Goal: Task Accomplishment & Management: Use online tool/utility

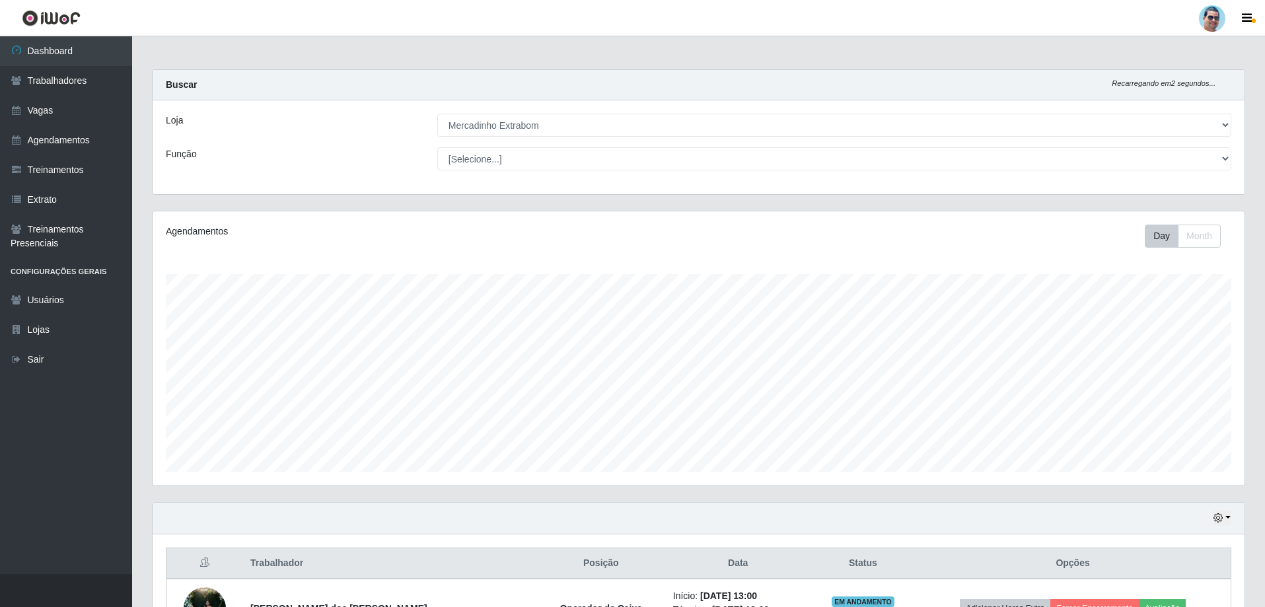
select select "175"
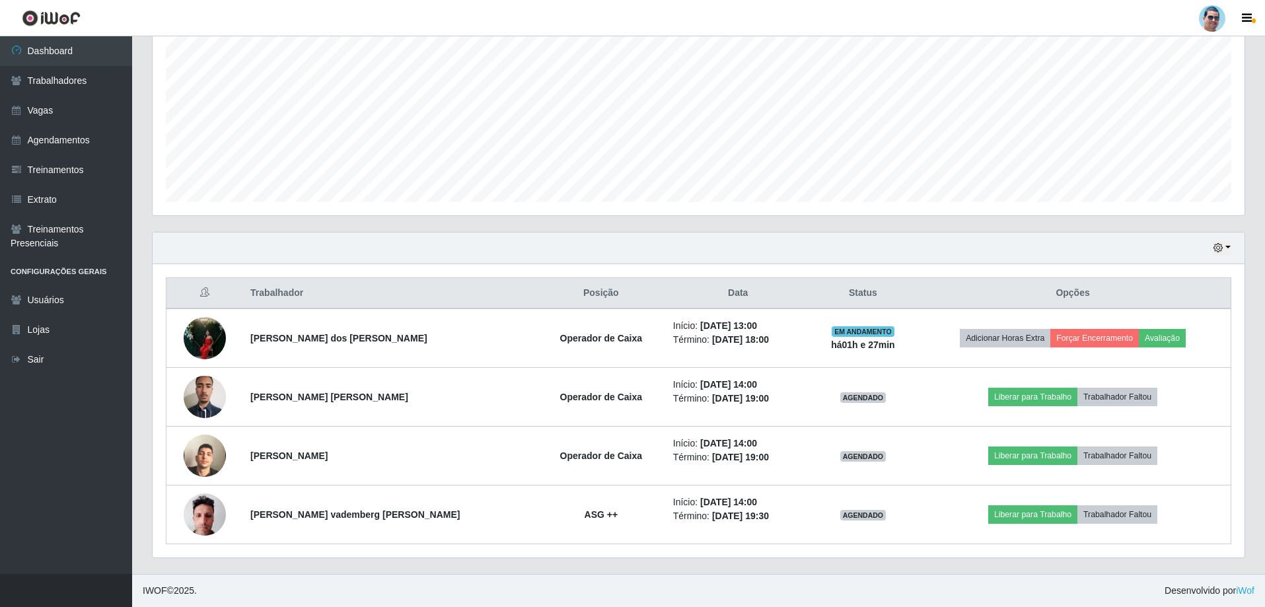
scroll to position [274, 1092]
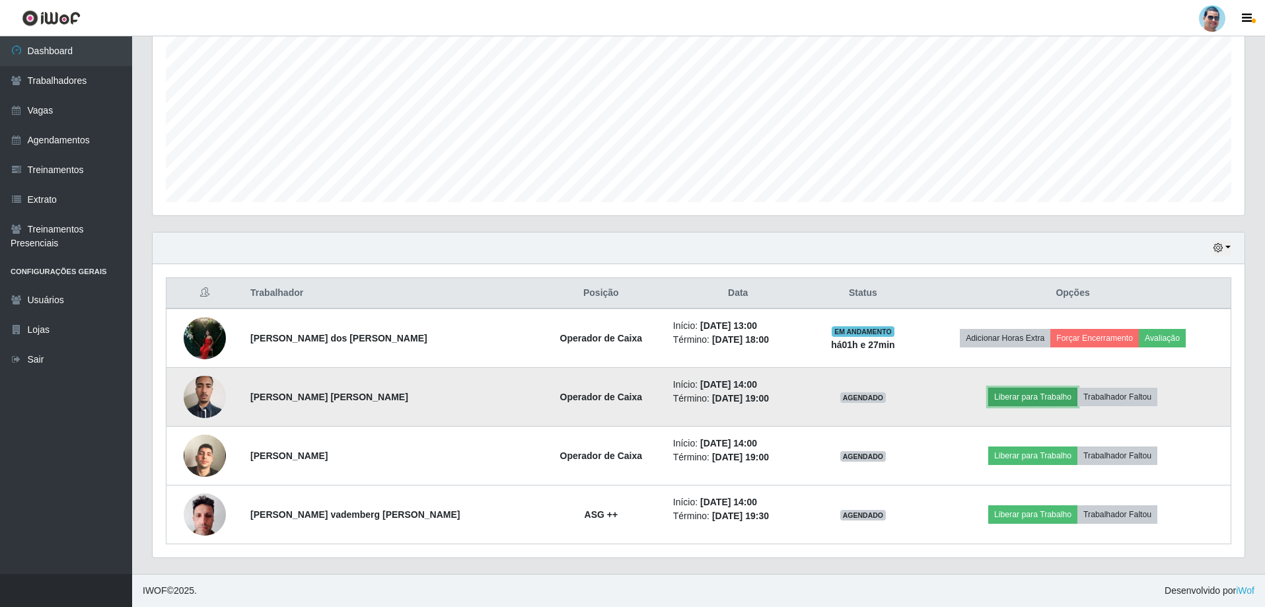
click at [1021, 393] on button "Liberar para Trabalho" at bounding box center [1032, 397] width 89 height 18
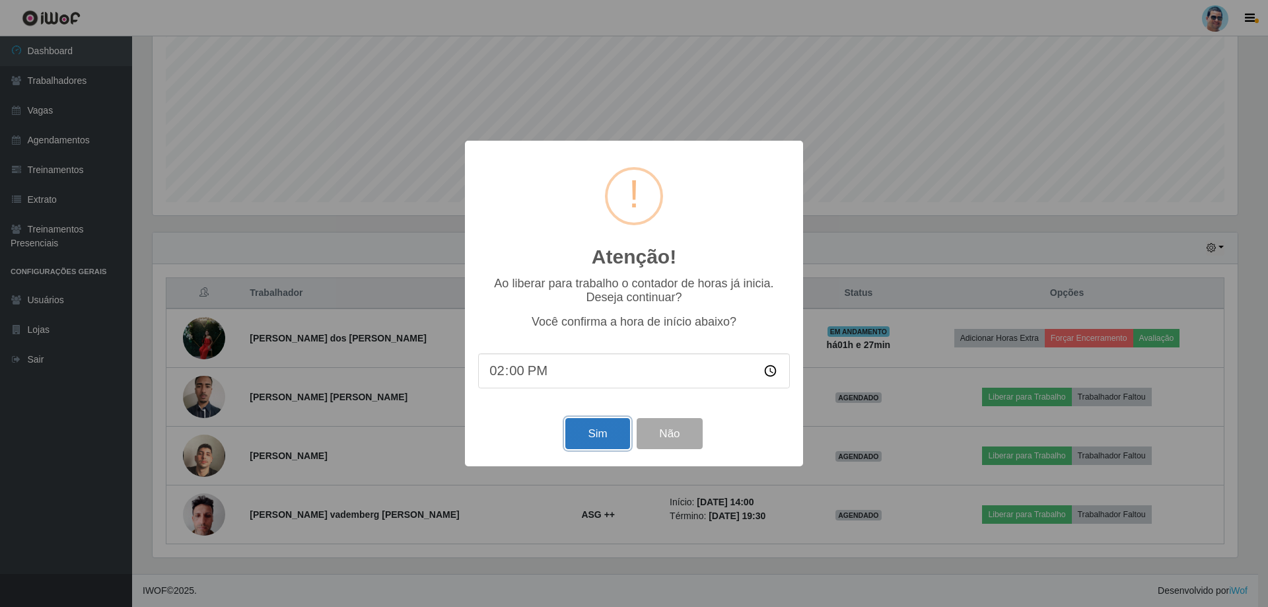
click at [578, 432] on button "Sim" at bounding box center [597, 433] width 64 height 31
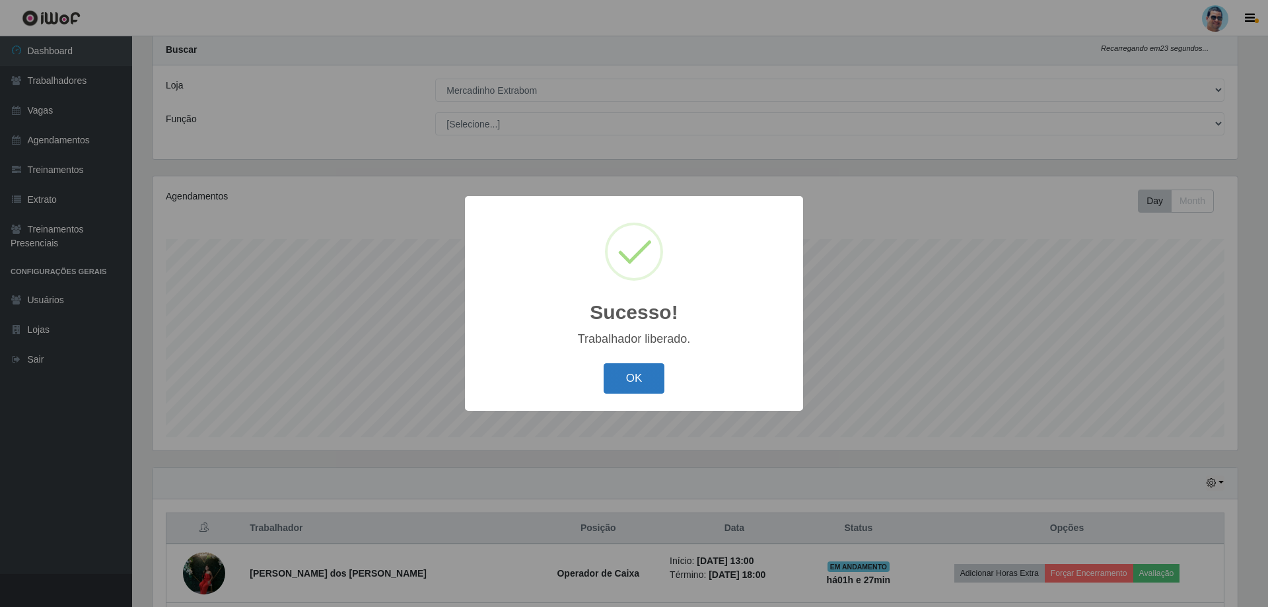
click at [632, 380] on button "OK" at bounding box center [634, 378] width 61 height 31
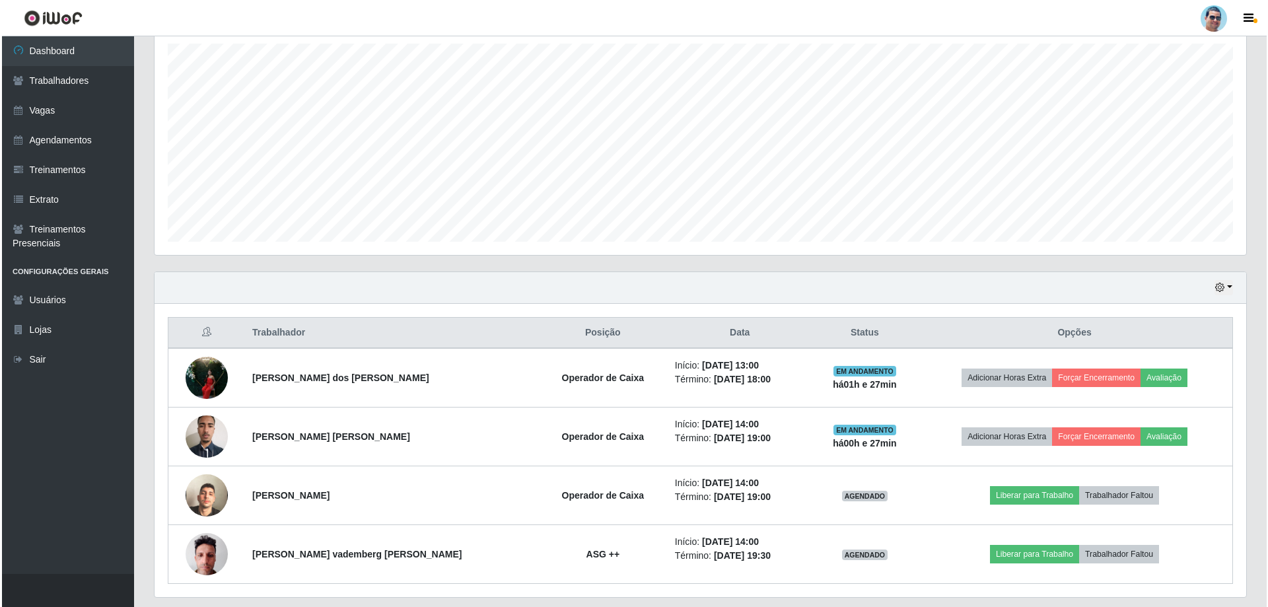
scroll to position [233, 0]
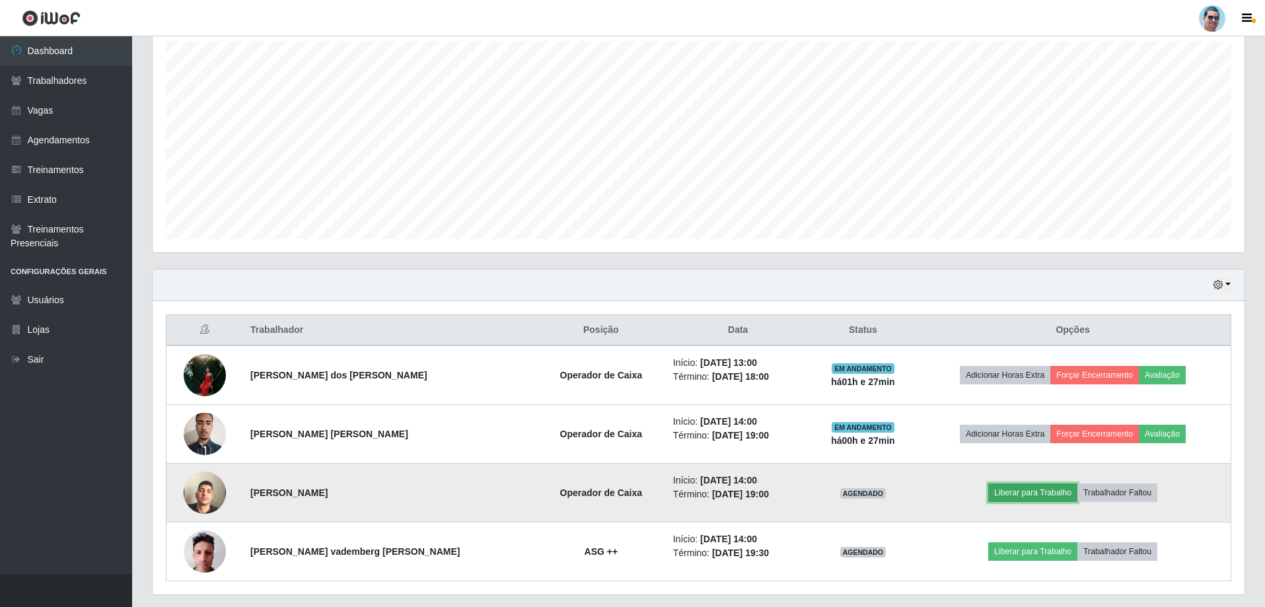
click at [1001, 489] on button "Liberar para Trabalho" at bounding box center [1032, 492] width 89 height 18
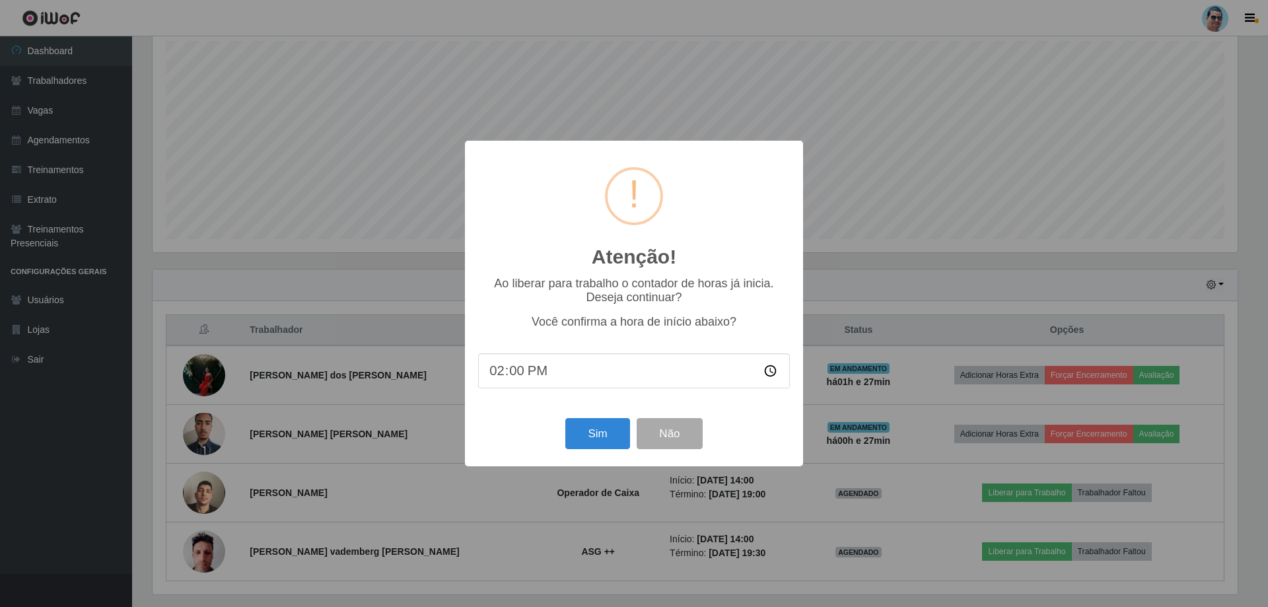
click at [578, 452] on div "Sim Não" at bounding box center [634, 434] width 312 height 38
click at [578, 433] on button "Sim" at bounding box center [597, 433] width 64 height 31
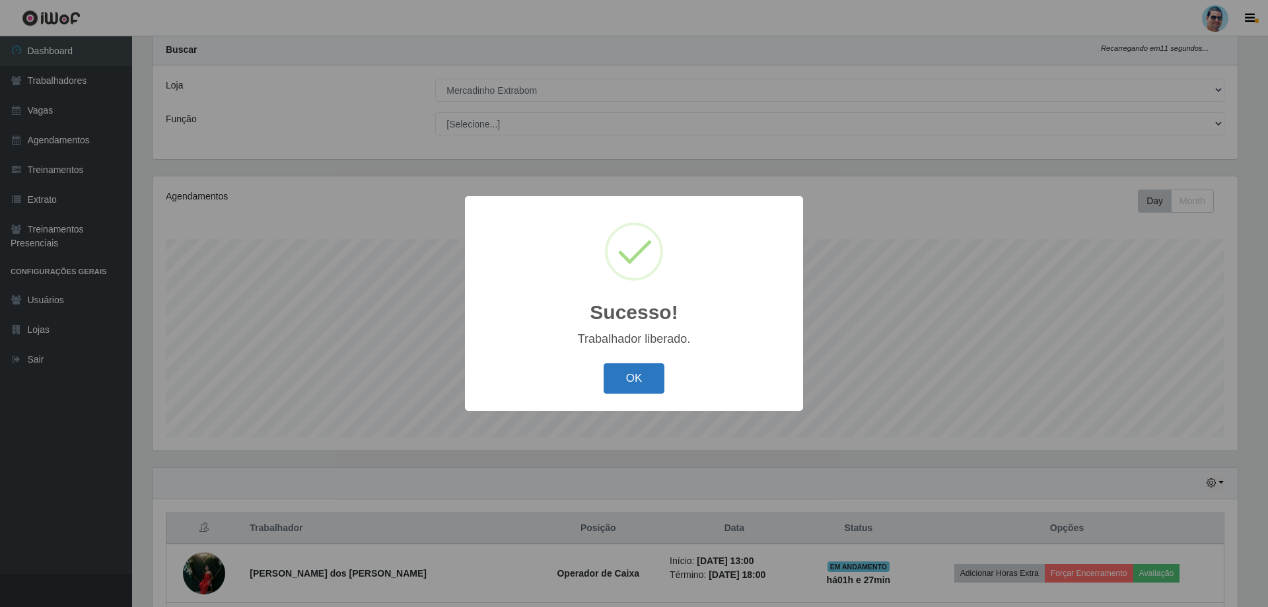
click at [647, 386] on button "OK" at bounding box center [634, 378] width 61 height 31
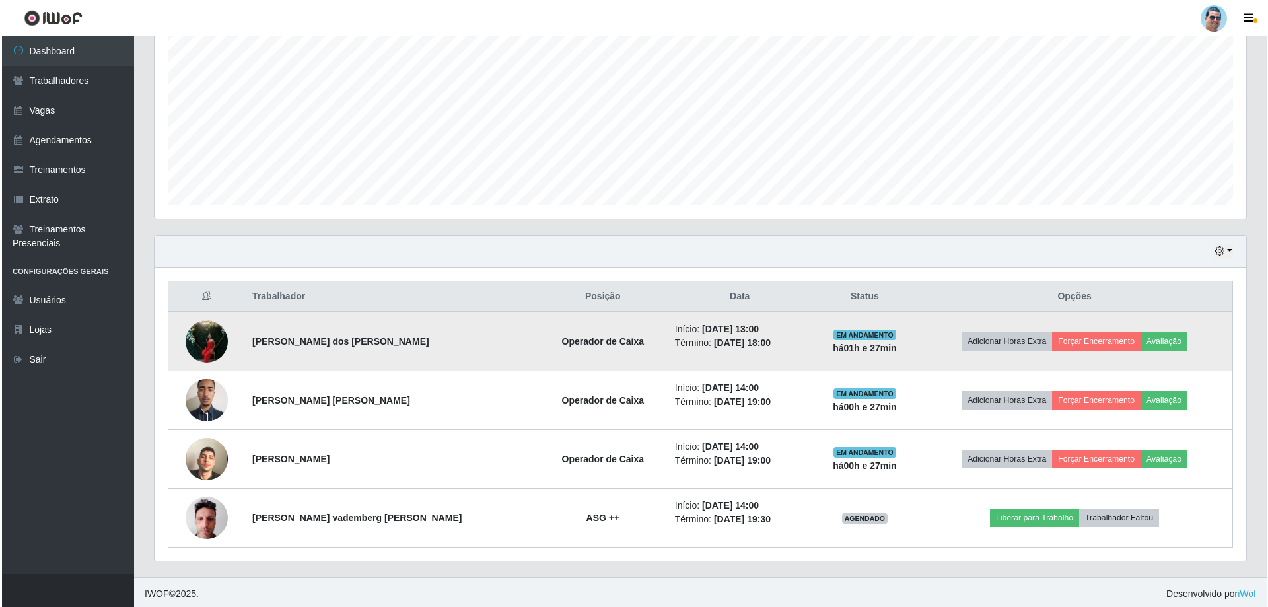
scroll to position [270, 0]
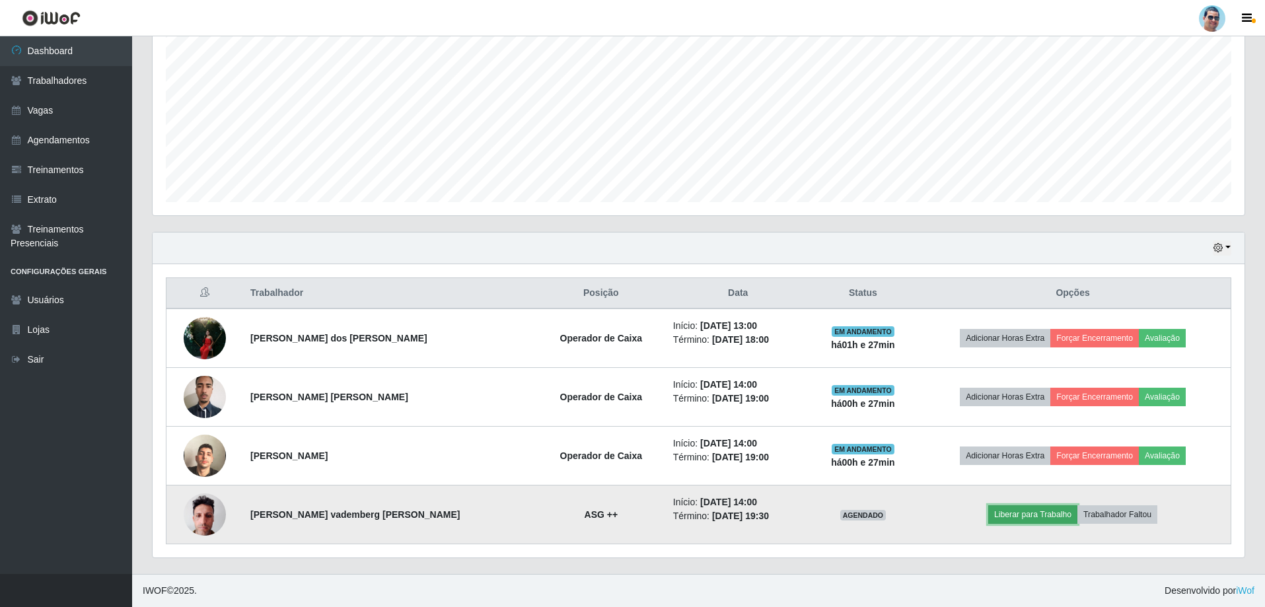
click at [999, 513] on button "Liberar para Trabalho" at bounding box center [1032, 514] width 89 height 18
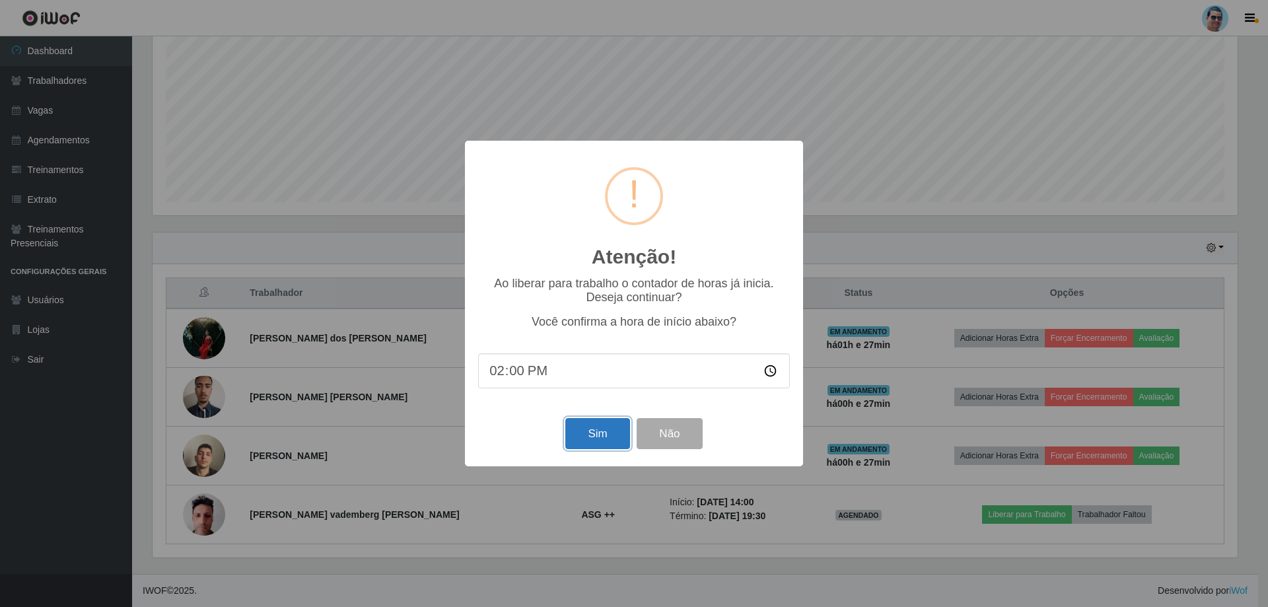
click at [608, 438] on button "Sim" at bounding box center [597, 433] width 64 height 31
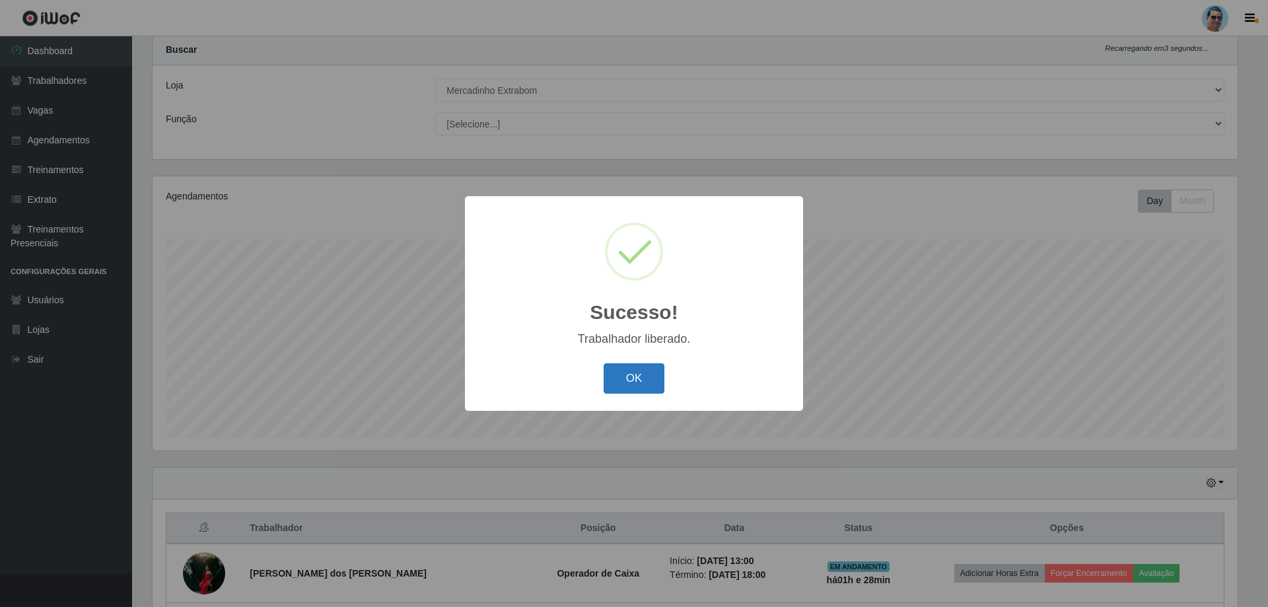
click at [610, 380] on button "OK" at bounding box center [634, 378] width 61 height 31
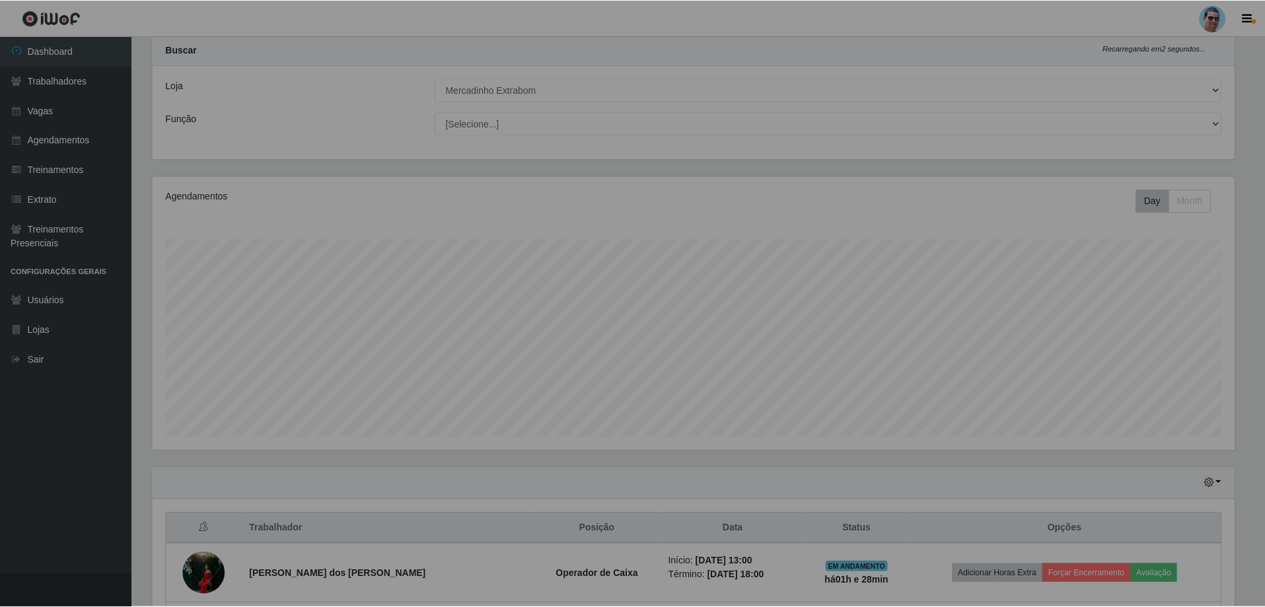
scroll to position [0, 0]
